Goal: Task Accomplishment & Management: Complete application form

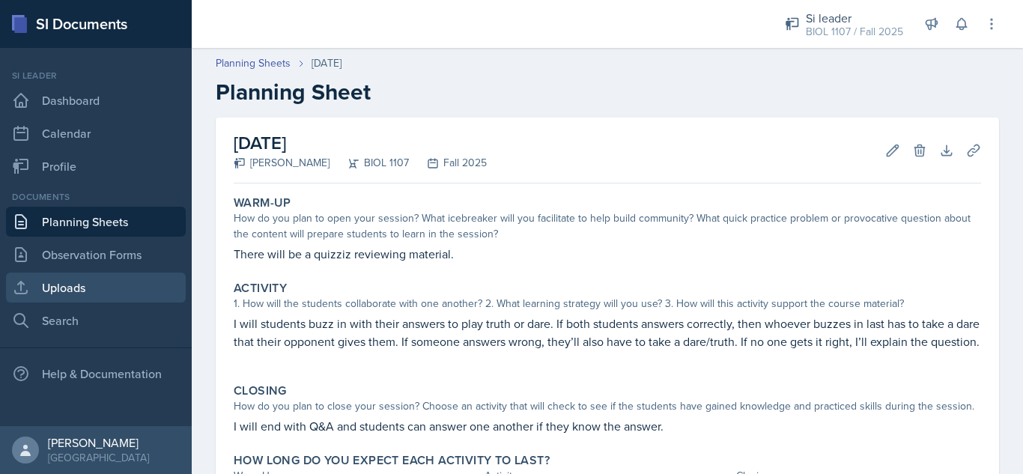
click at [104, 288] on link "Uploads" at bounding box center [96, 288] width 180 height 30
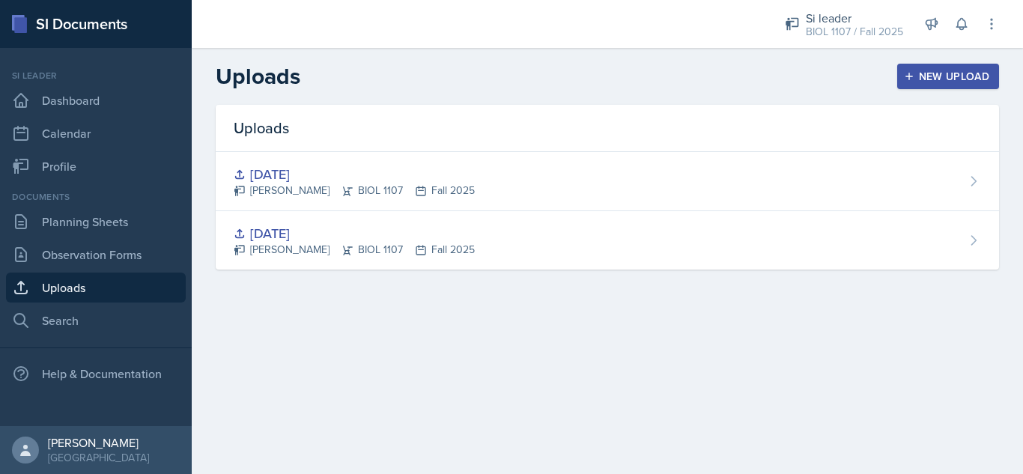
click at [912, 79] on icon "button" at bounding box center [909, 76] width 10 height 10
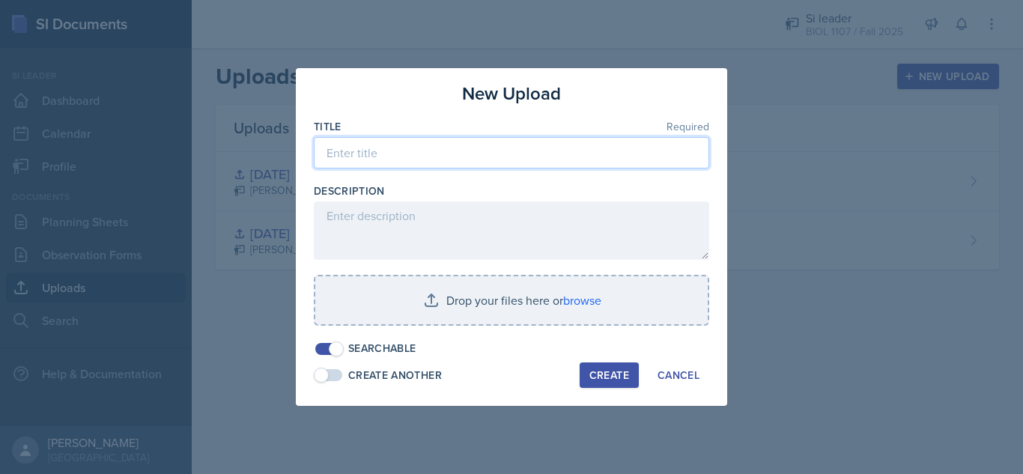
click at [444, 160] on input at bounding box center [512, 152] width 396 height 31
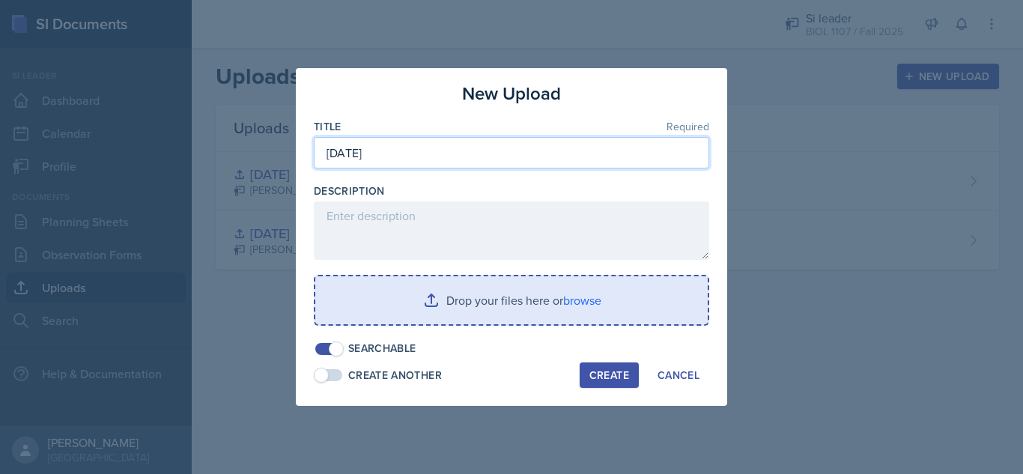
type input "[DATE]"
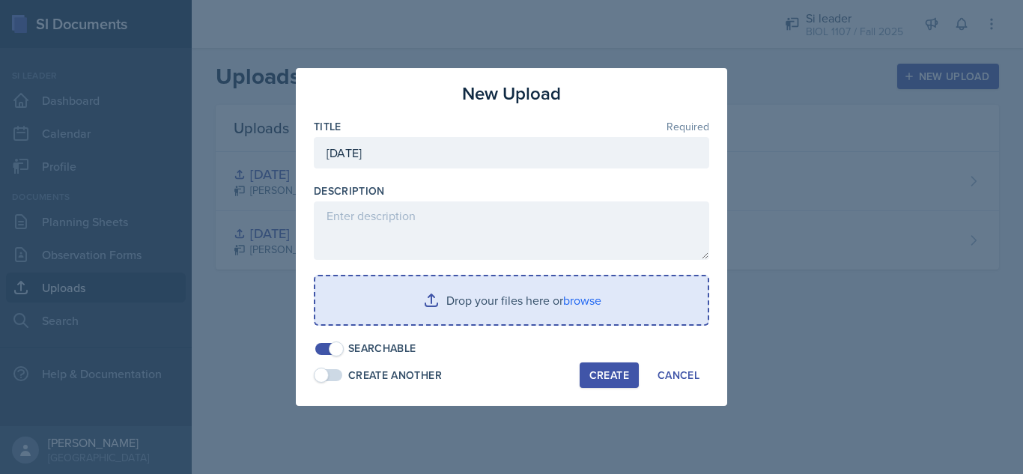
click at [437, 296] on input "file" at bounding box center [511, 300] width 393 height 48
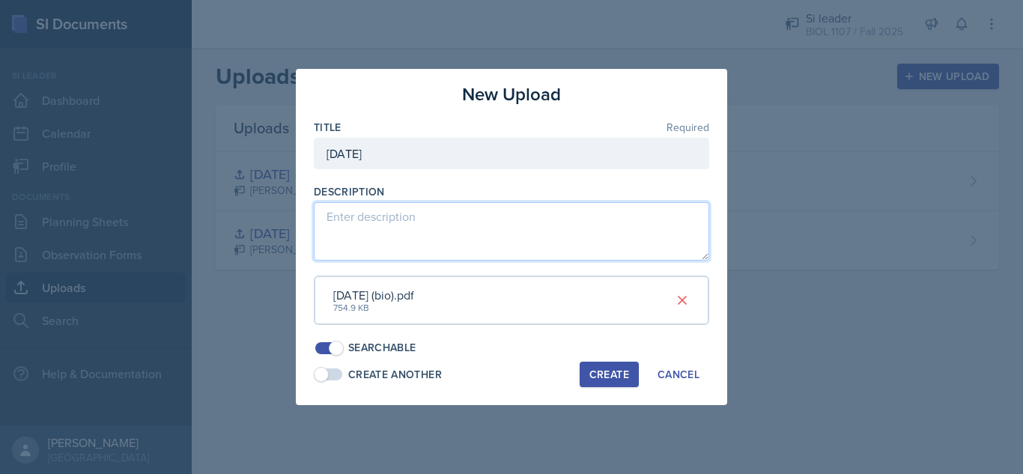
click at [436, 226] on textarea at bounding box center [512, 231] width 396 height 58
type textarea "Quizziz link"
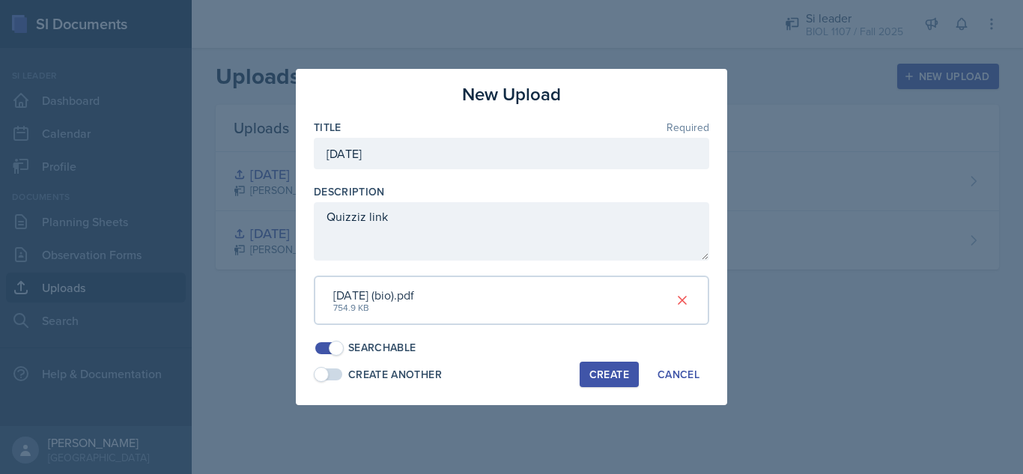
click at [615, 372] on div "Create" at bounding box center [610, 375] width 40 height 12
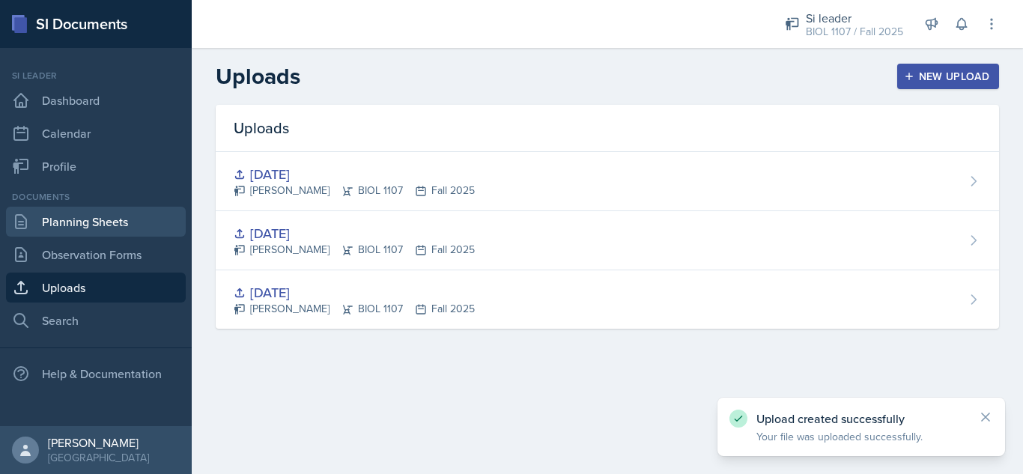
click at [106, 223] on link "Planning Sheets" at bounding box center [96, 222] width 180 height 30
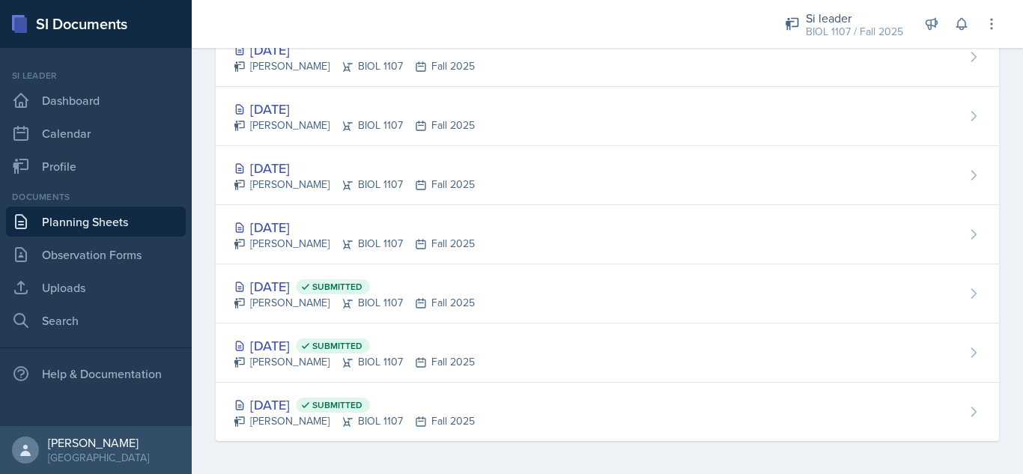
scroll to position [1311, 0]
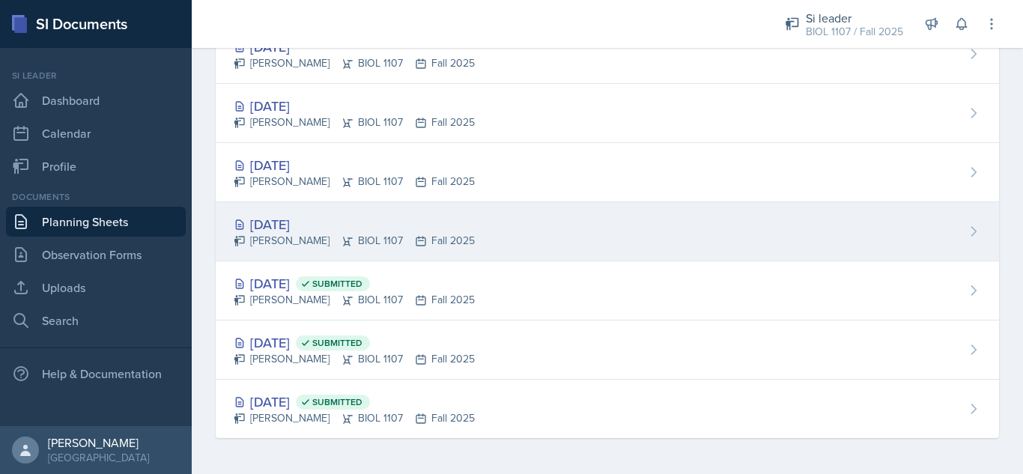
click at [627, 216] on div "[DATE] [PERSON_NAME] BIOL 1107 Fall 2025" at bounding box center [608, 231] width 784 height 59
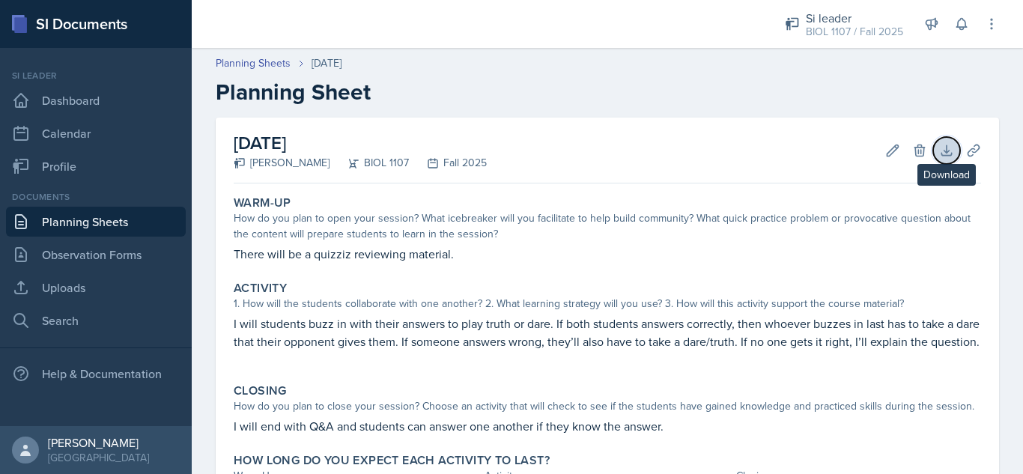
click at [939, 146] on icon at bounding box center [946, 150] width 15 height 15
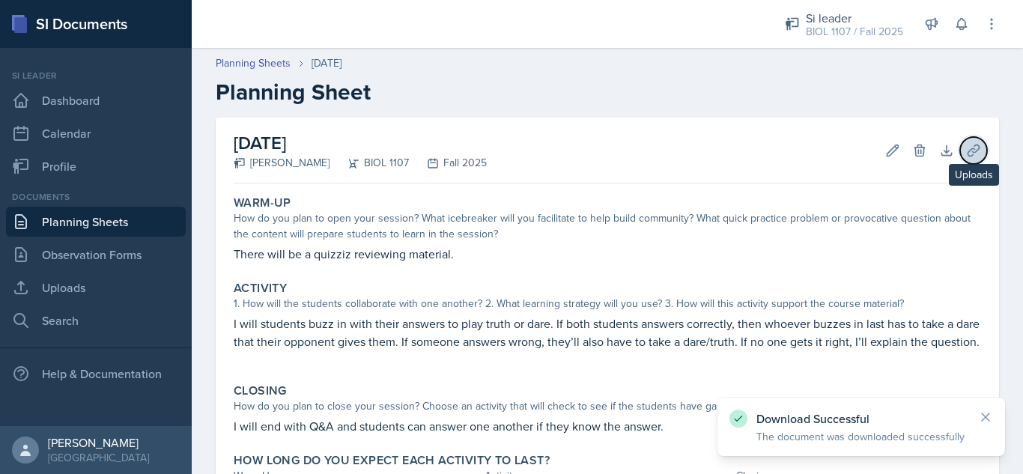
click at [968, 148] on icon at bounding box center [973, 150] width 11 height 11
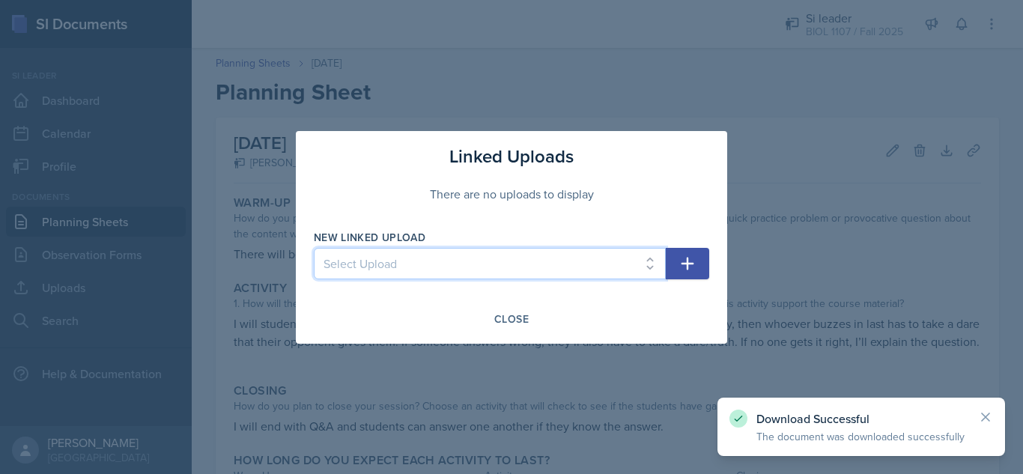
click at [527, 262] on select "Select Upload [DATE] [DATE] [DATE]" at bounding box center [490, 263] width 352 height 31
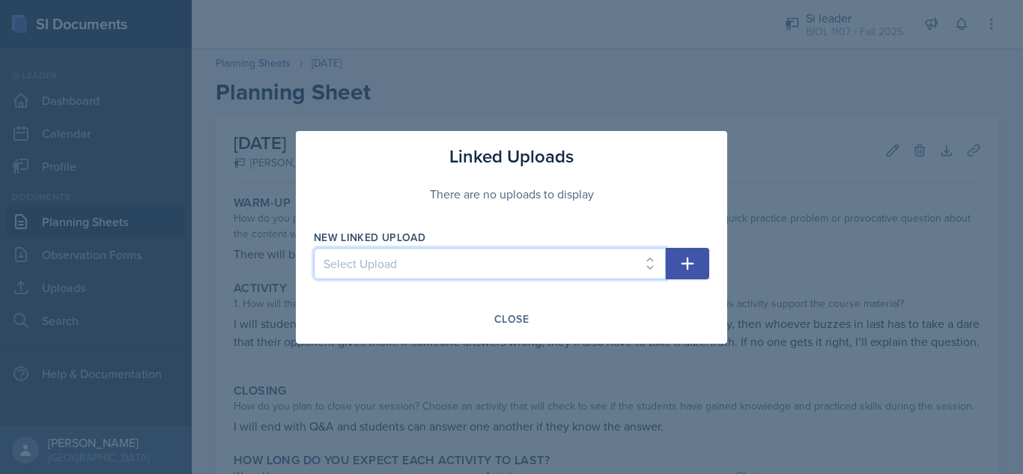
select select "db0a1dc2-7639-4c76-abf7-7e76c8e2e776"
click at [314, 248] on select "Select Upload [DATE] [DATE] [DATE]" at bounding box center [490, 263] width 352 height 31
click at [688, 262] on icon "button" at bounding box center [688, 263] width 13 height 13
select select
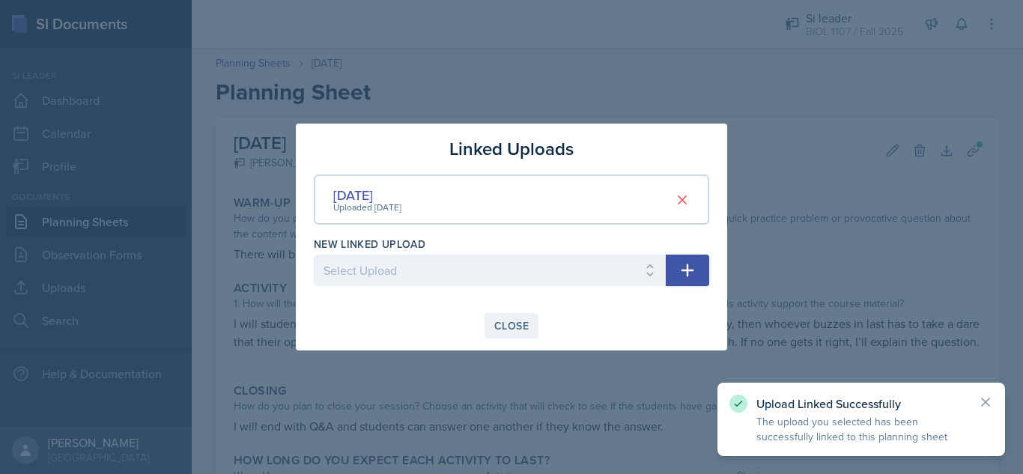
click at [509, 324] on div "Close" at bounding box center [511, 326] width 34 height 12
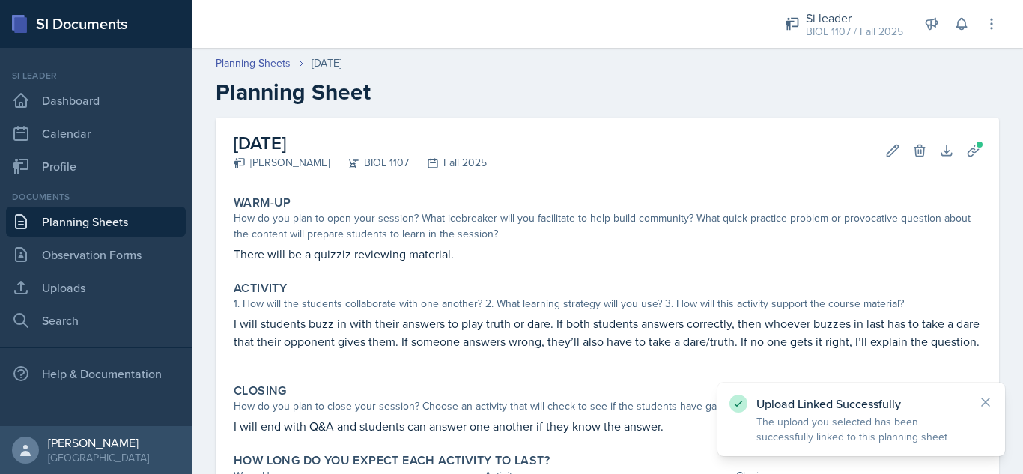
scroll to position [134, 0]
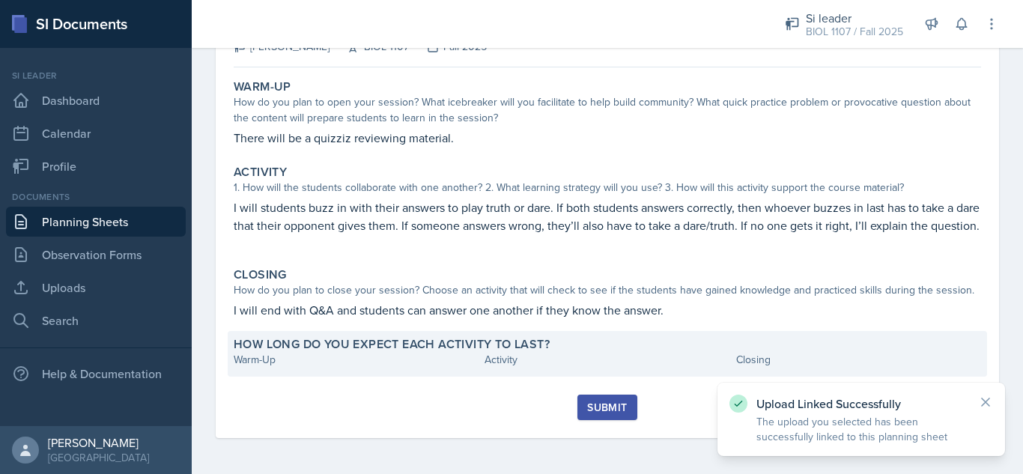
click at [368, 362] on div "Warm-Up" at bounding box center [356, 360] width 245 height 16
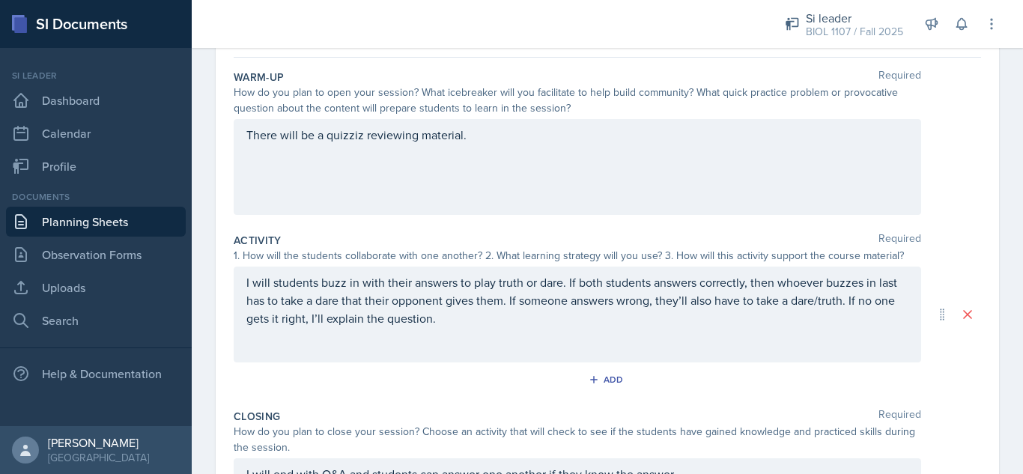
click at [487, 140] on div "There will be a quizziz reviewing material." at bounding box center [578, 167] width 688 height 96
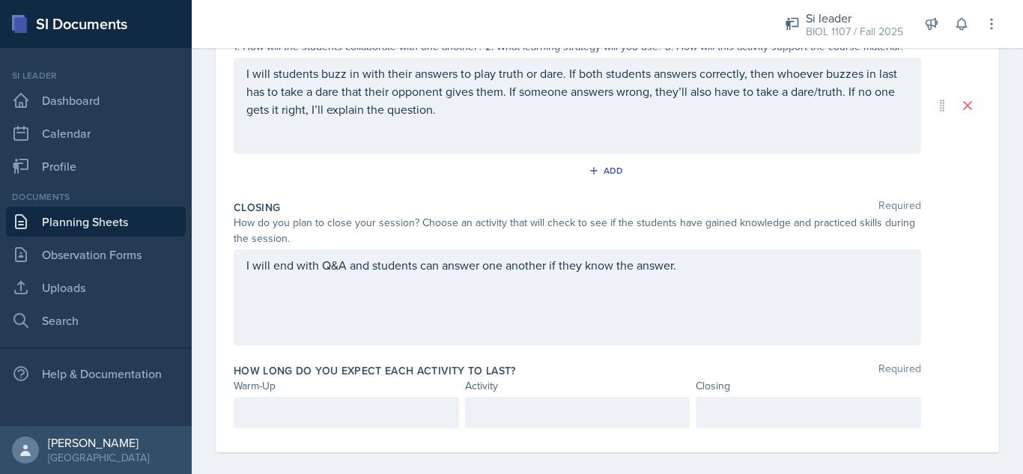
scroll to position [345, 0]
click at [320, 75] on p "I will students buzz in with their answers to play truth or dare. If both stude…" at bounding box center [577, 90] width 662 height 54
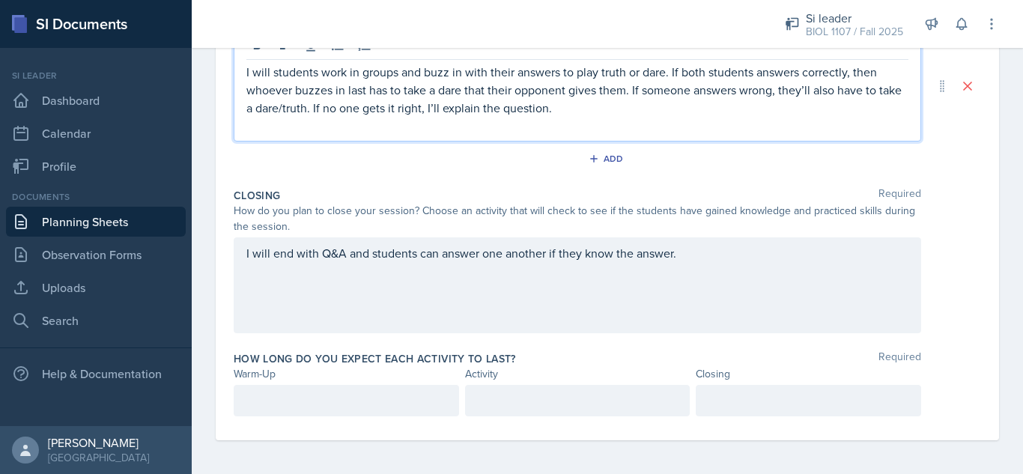
click at [591, 112] on p "I will students work in groups and buzz in with their answers to play truth or …" at bounding box center [577, 90] width 662 height 54
click at [670, 73] on p "I will students work in groups and buzz in with their answers to play truth or …" at bounding box center [577, 90] width 662 height 54
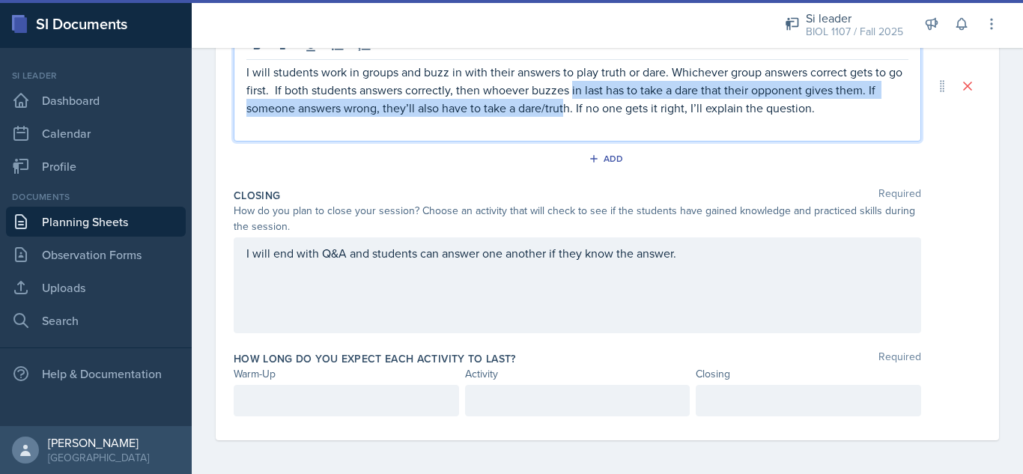
drag, startPoint x: 587, startPoint y: 92, endPoint x: 569, endPoint y: 111, distance: 26.5
click at [569, 111] on p "I will students work in groups and buzz in with their answers to play truth or …" at bounding box center [577, 90] width 662 height 54
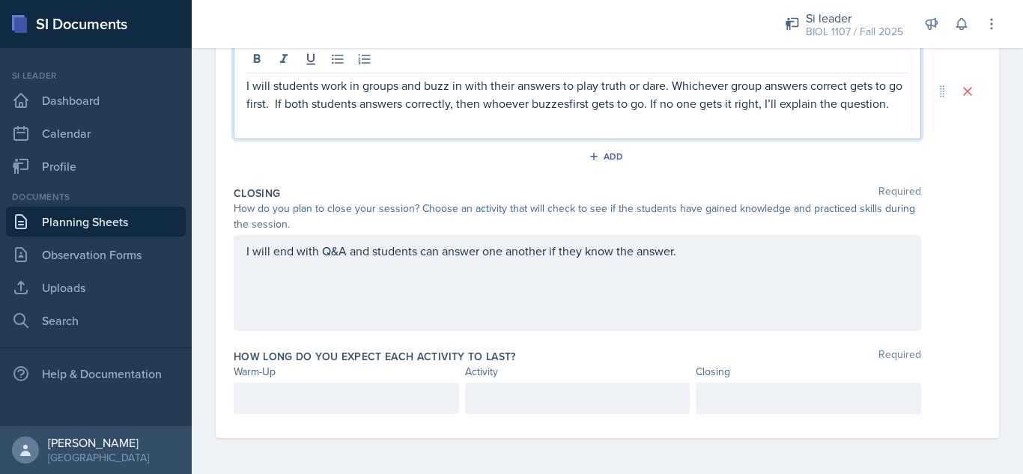
click at [440, 109] on p "I will students work in groups and buzz in with their answers to play truth or …" at bounding box center [577, 94] width 662 height 36
click at [576, 91] on p "I will students work in groups and buzz in with their answers to play truth or …" at bounding box center [577, 94] width 662 height 36
click at [372, 399] on div at bounding box center [346, 398] width 225 height 31
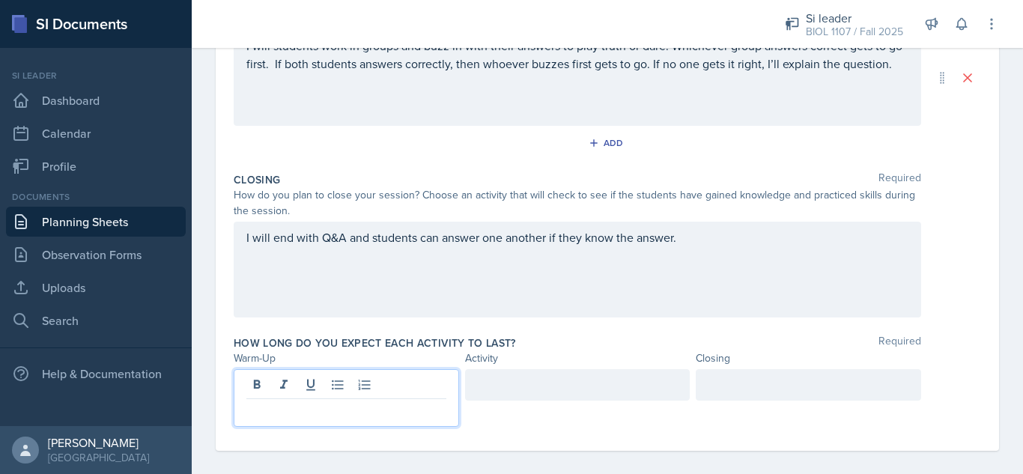
scroll to position [355, 0]
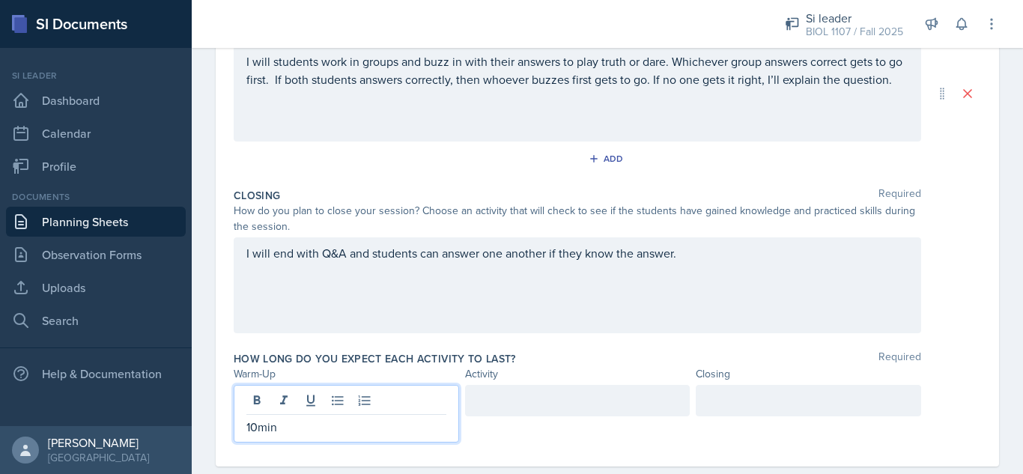
click at [515, 407] on div at bounding box center [577, 400] width 225 height 31
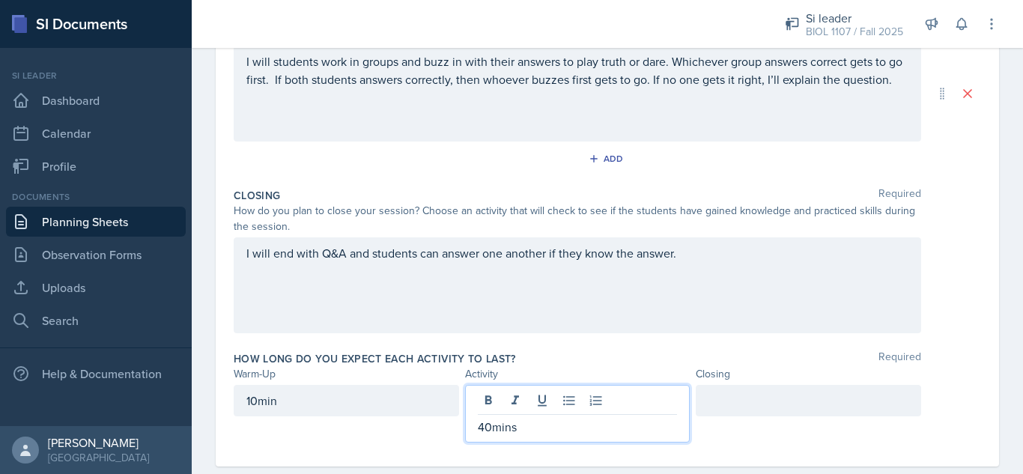
click at [718, 400] on div at bounding box center [808, 400] width 225 height 31
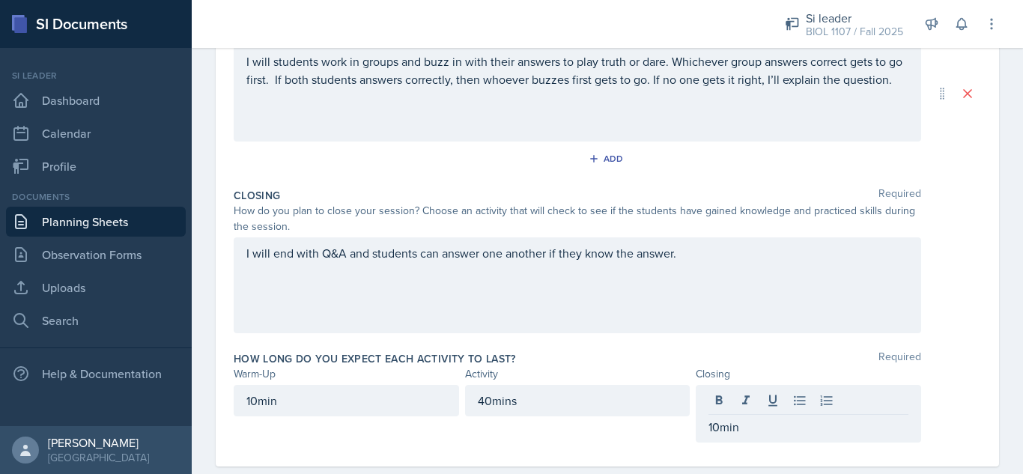
click at [976, 267] on div "Date [DATE] [DATE] 27 28 29 30 31 1 2 3 4 5 6 7 8 9 10 11 12 13 14 15 16 17 18 …" at bounding box center [608, 115] width 784 height 704
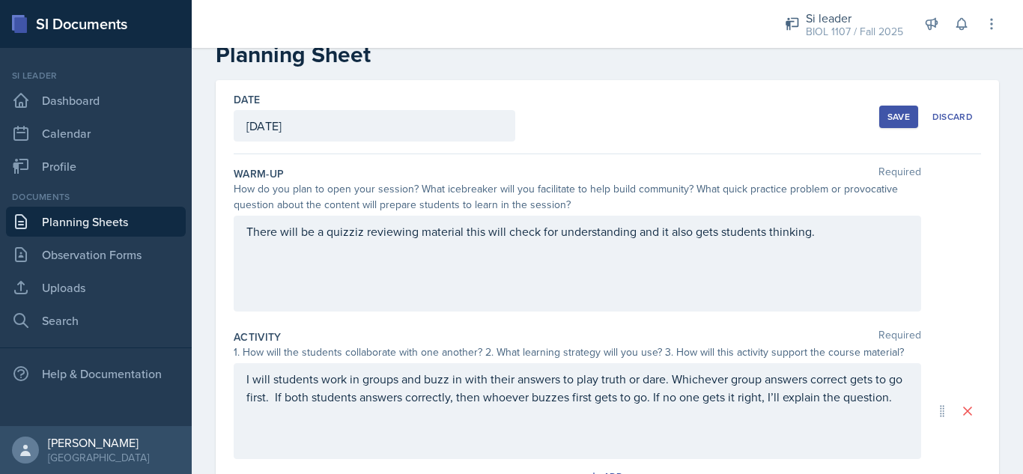
scroll to position [0, 0]
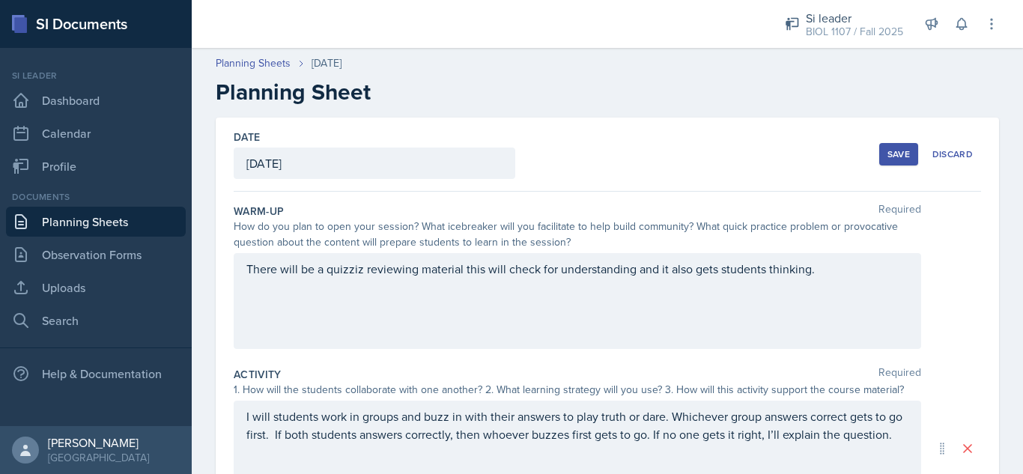
click at [891, 150] on div "Save" at bounding box center [899, 154] width 22 height 12
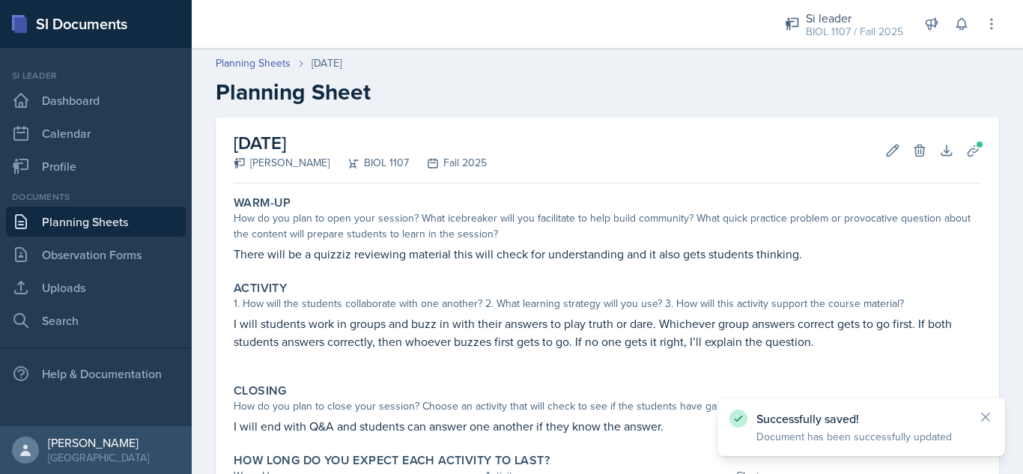
scroll to position [134, 0]
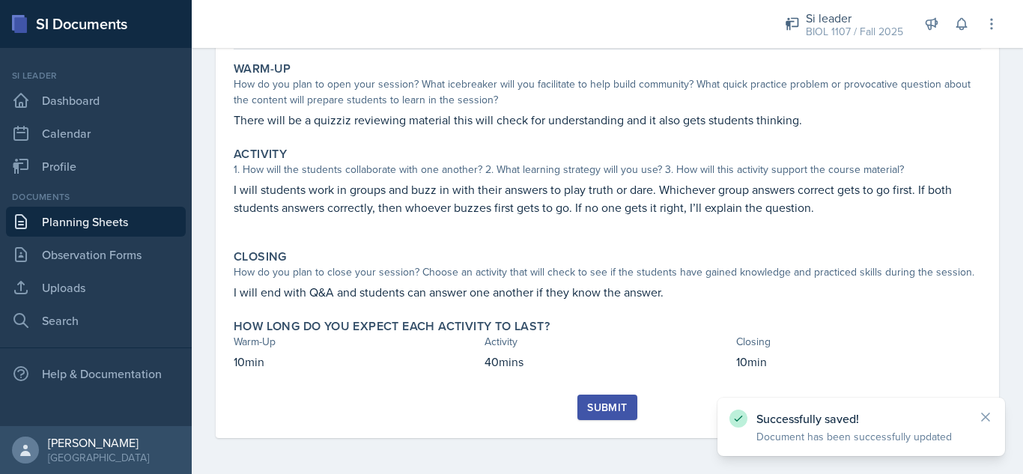
click at [630, 407] on button "Submit" at bounding box center [607, 407] width 59 height 25
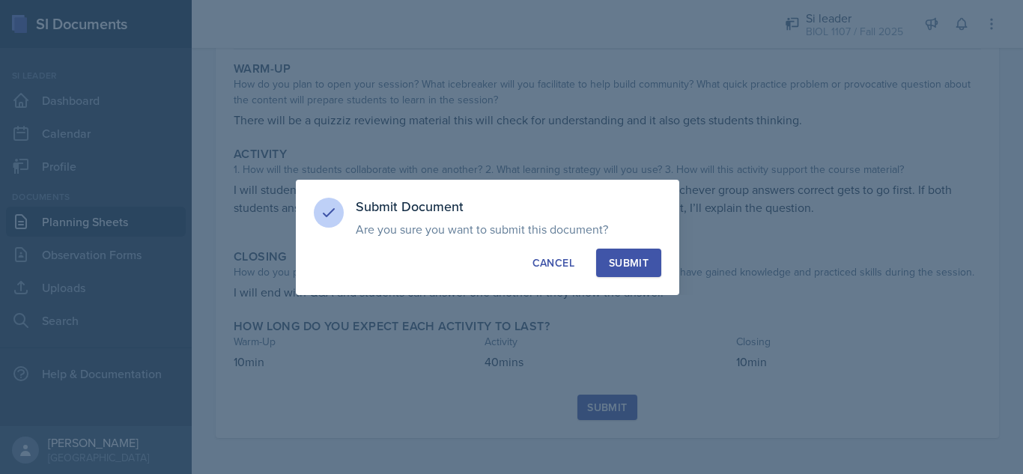
click at [632, 264] on div "Submit" at bounding box center [629, 262] width 40 height 15
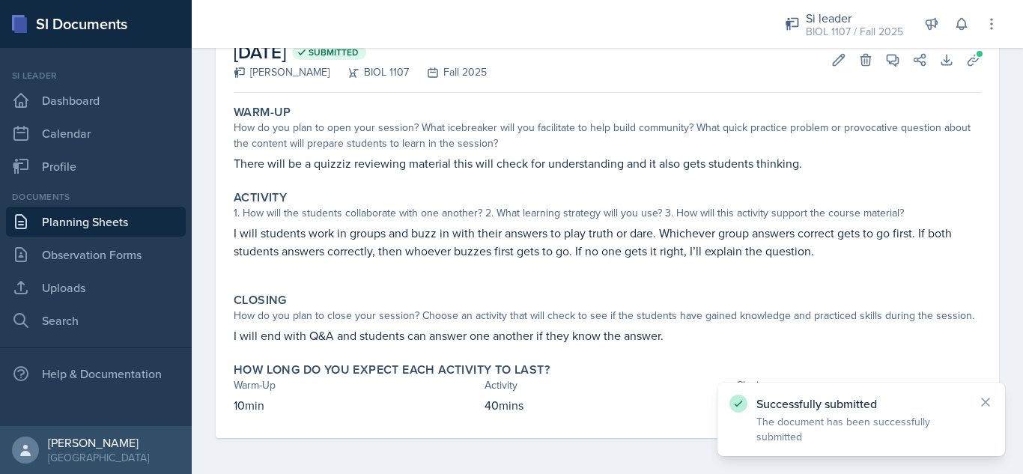
scroll to position [91, 0]
click at [97, 211] on link "Planning Sheets" at bounding box center [96, 222] width 180 height 30
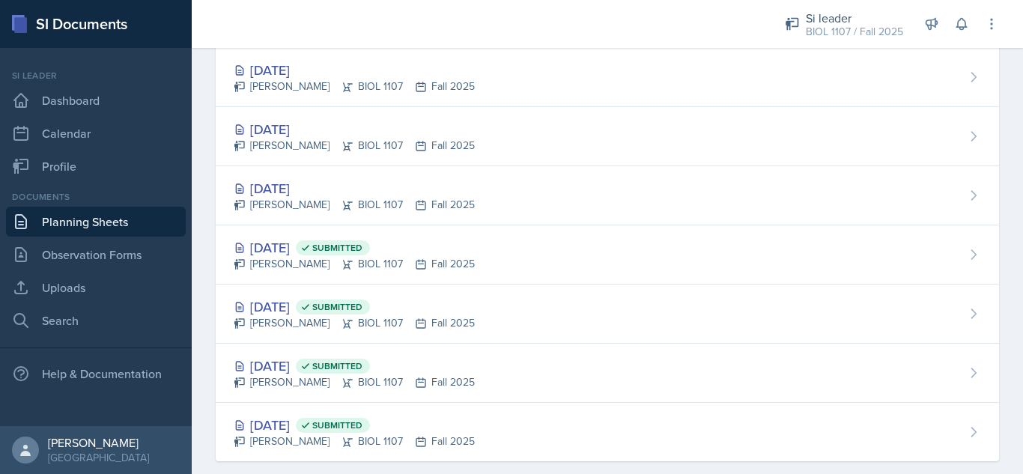
scroll to position [1311, 0]
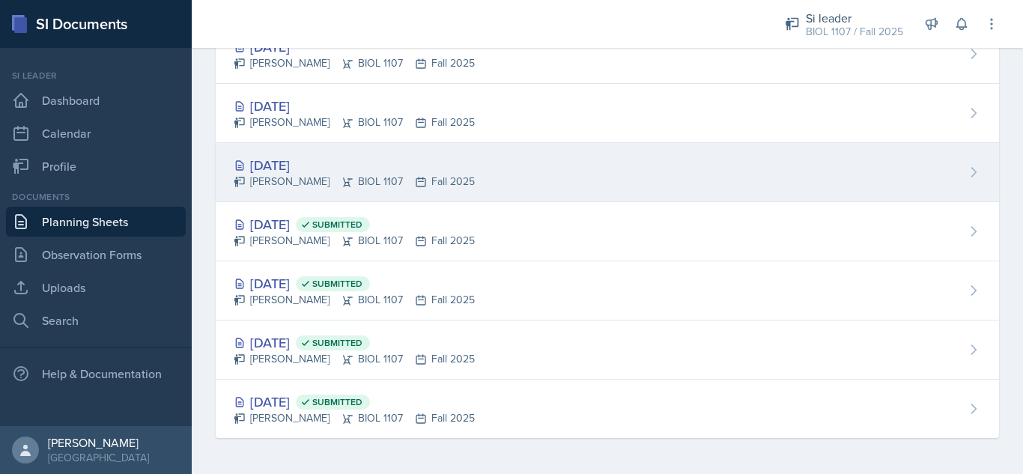
click at [279, 157] on div "[DATE]" at bounding box center [354, 165] width 241 height 20
